Goal: Task Accomplishment & Management: Complete application form

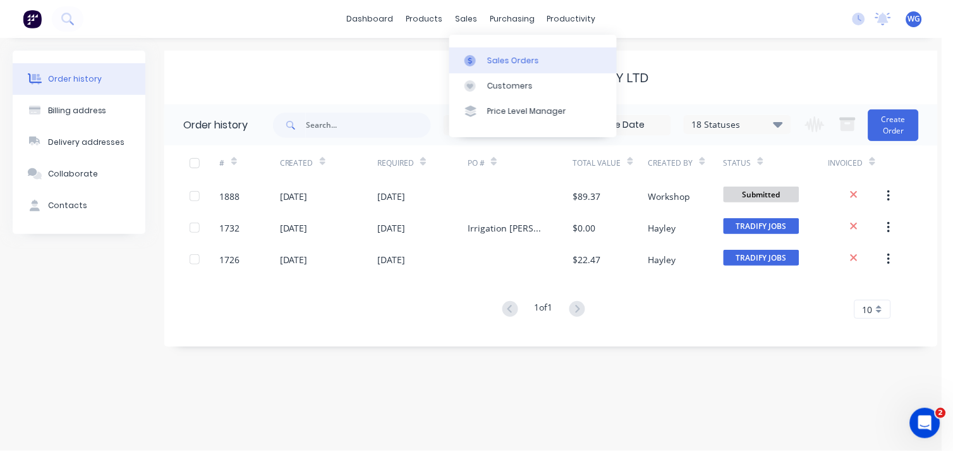
click at [495, 58] on div "Sales Orders" at bounding box center [513, 60] width 52 height 11
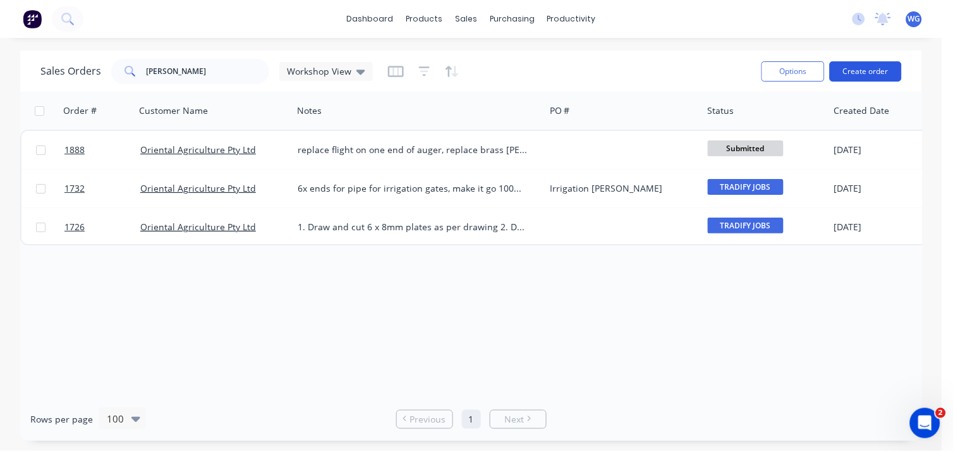
click at [856, 76] on button "Create order" at bounding box center [866, 71] width 72 height 20
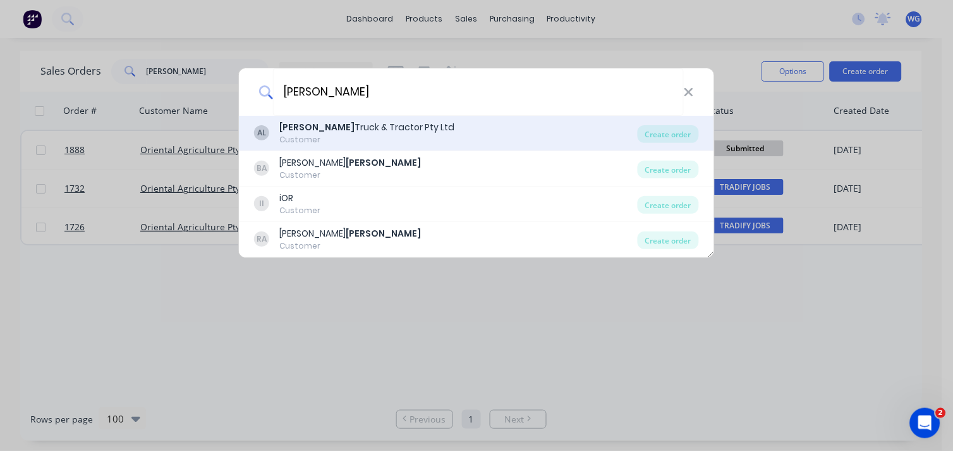
type input "[PERSON_NAME]"
click at [337, 135] on div "Customer" at bounding box center [366, 139] width 175 height 11
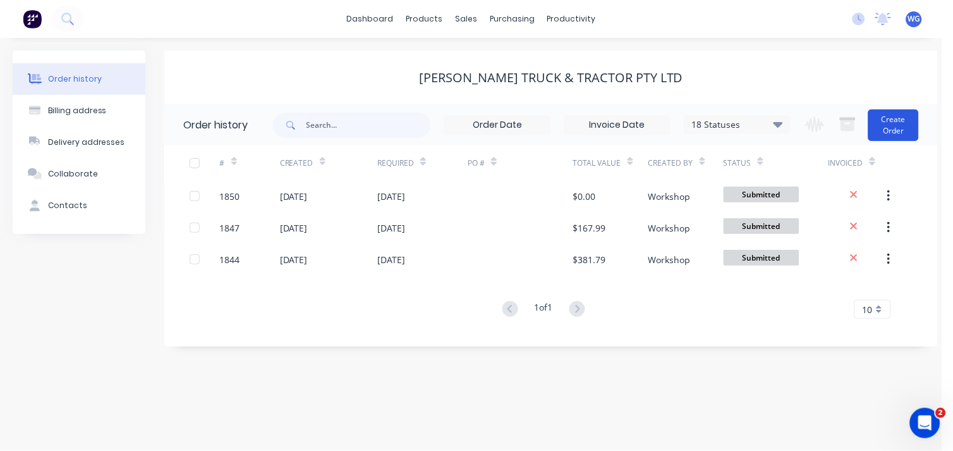
click at [879, 121] on button "Create Order" at bounding box center [893, 125] width 51 height 32
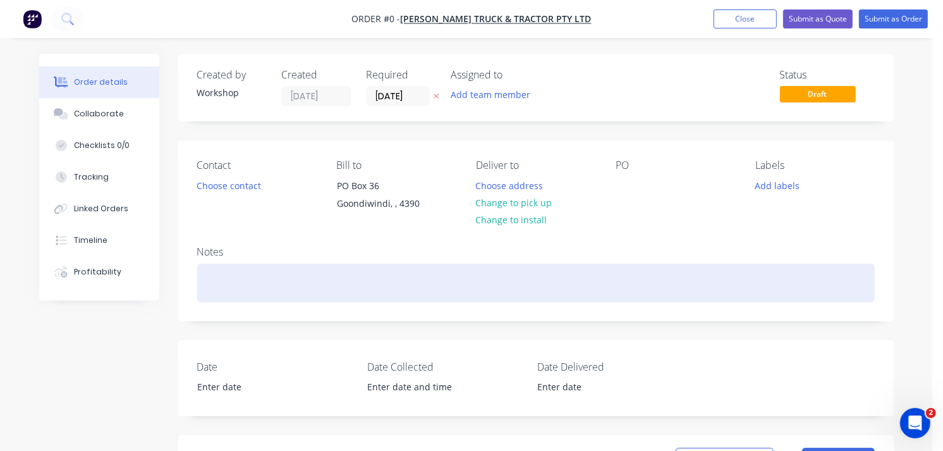
click at [233, 288] on div at bounding box center [535, 283] width 677 height 39
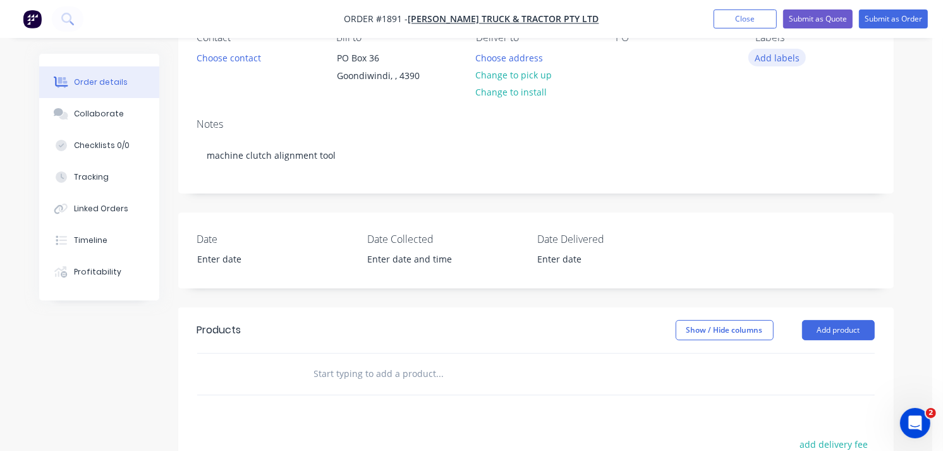
scroll to position [140, 0]
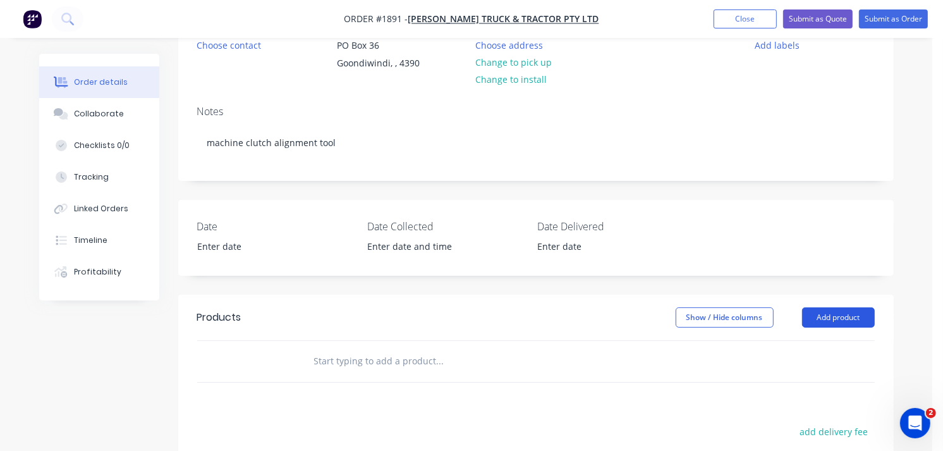
click at [856, 318] on button "Add product" at bounding box center [838, 317] width 73 height 20
click at [894, 20] on button "Submit as Order" at bounding box center [893, 18] width 69 height 19
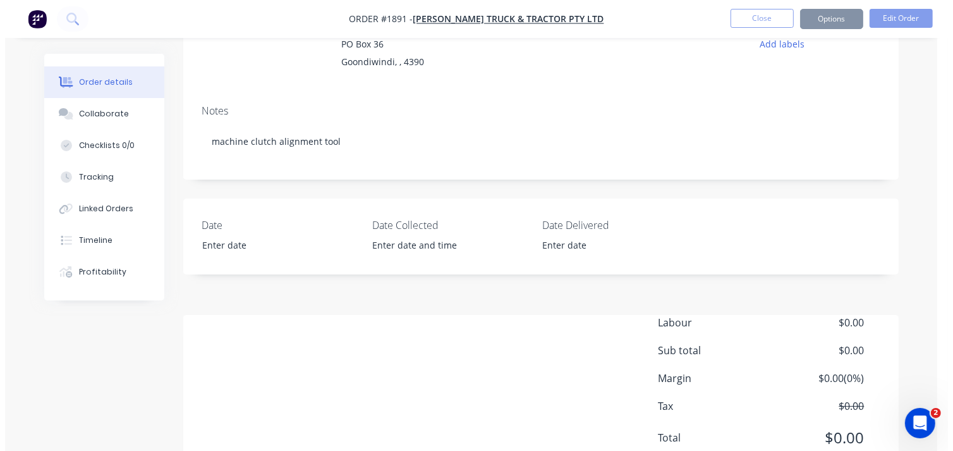
scroll to position [0, 0]
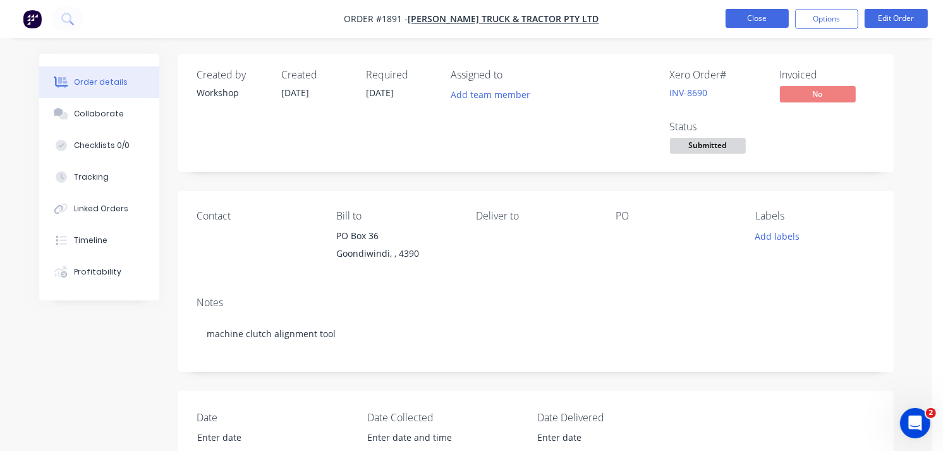
click at [781, 24] on button "Close" at bounding box center [756, 18] width 63 height 19
